Goal: Find specific page/section: Find specific page/section

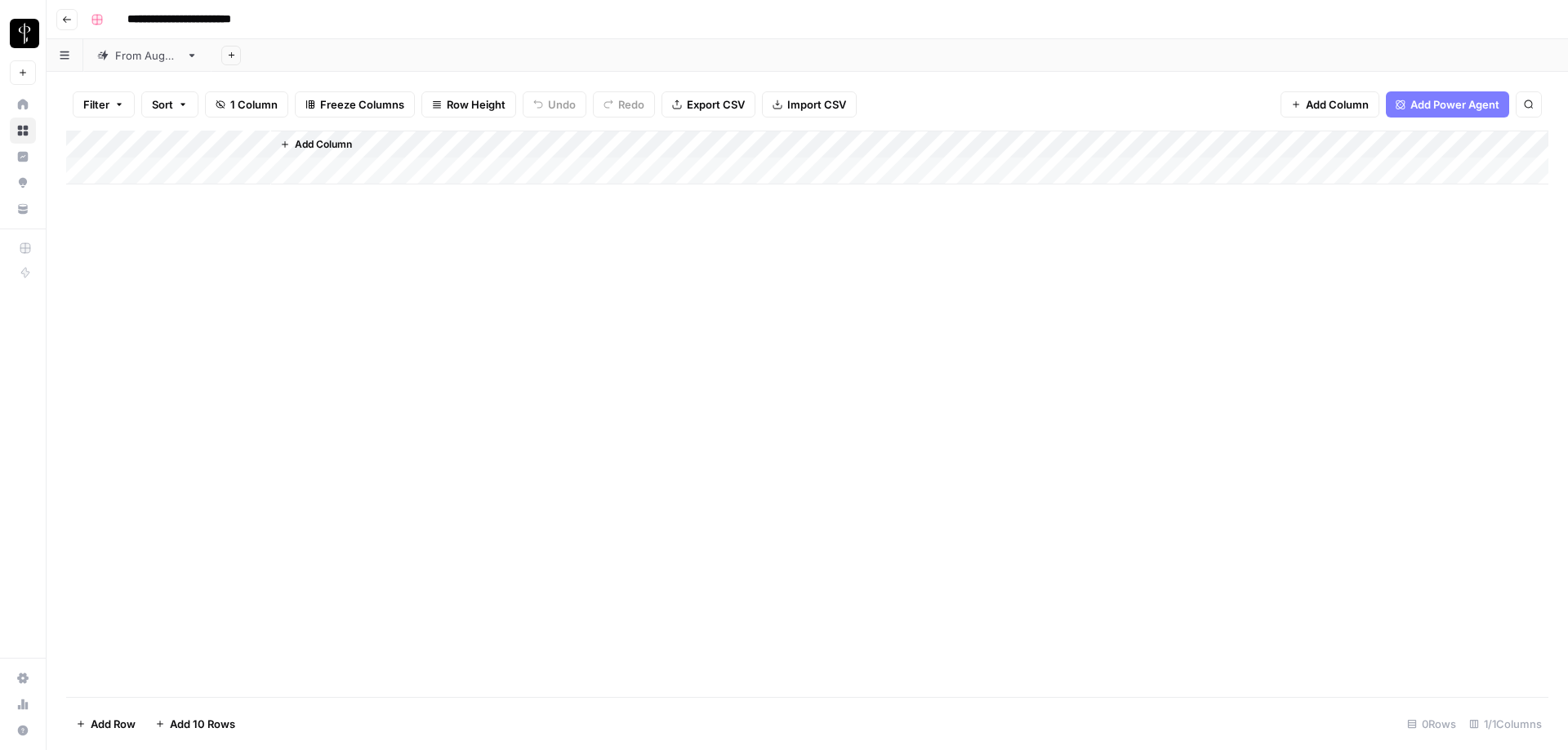
click at [144, 56] on div "From [DATE]" at bounding box center [148, 56] width 65 height 16
type input "**********"
